Goal: Download file/media

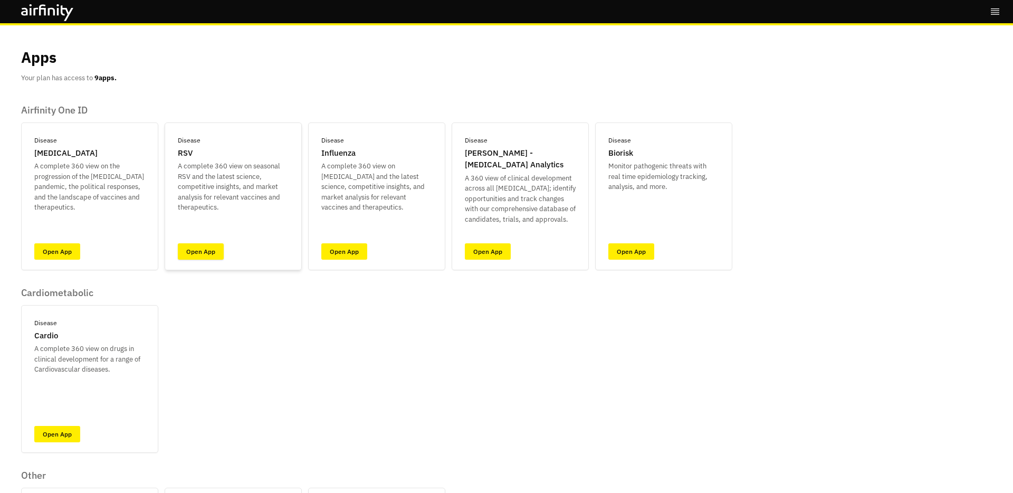
click at [213, 253] on link "Open App" at bounding box center [201, 251] width 46 height 16
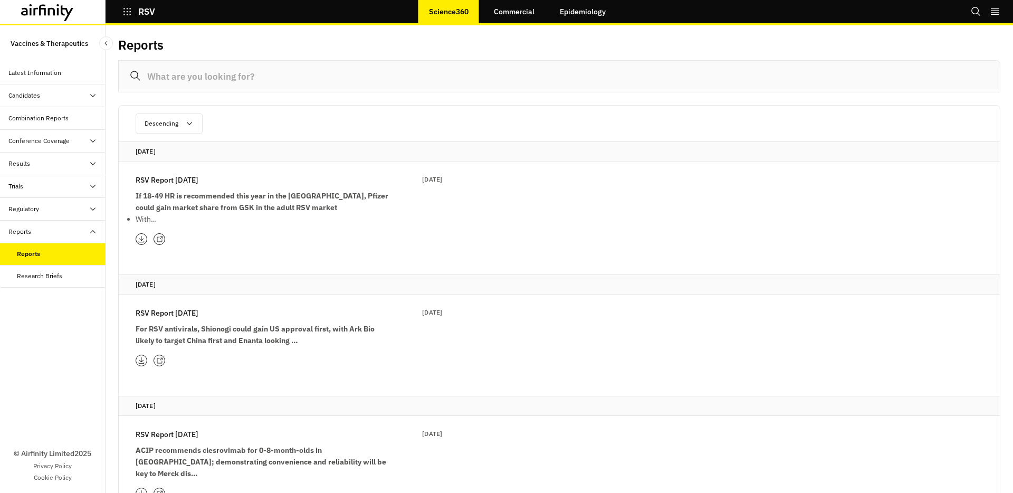
click at [203, 186] on div "RSV Report [DATE] Sep 2025 If 18-49 HR is recommended this year in the [GEOGRAP…" at bounding box center [289, 199] width 306 height 51
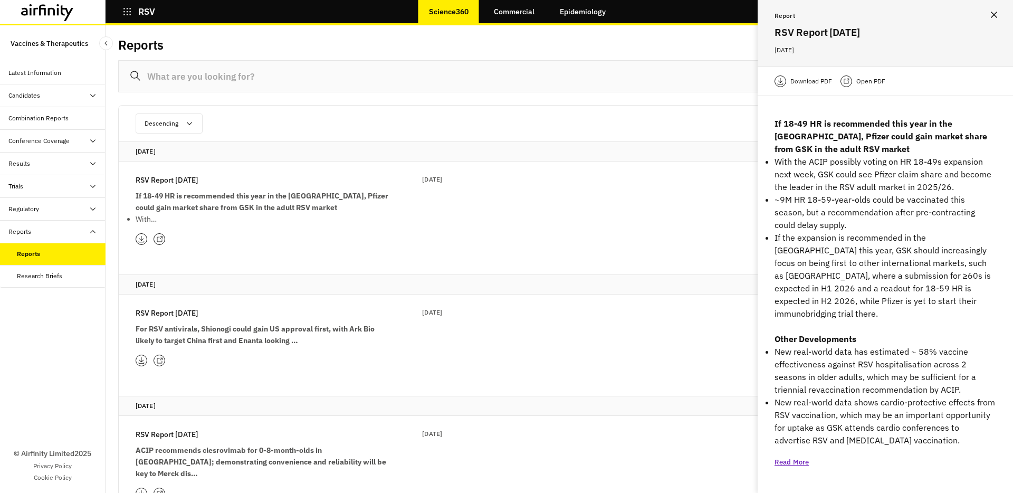
click at [875, 84] on p "Open PDF" at bounding box center [870, 81] width 29 height 11
